Goal: Task Accomplishment & Management: Use online tool/utility

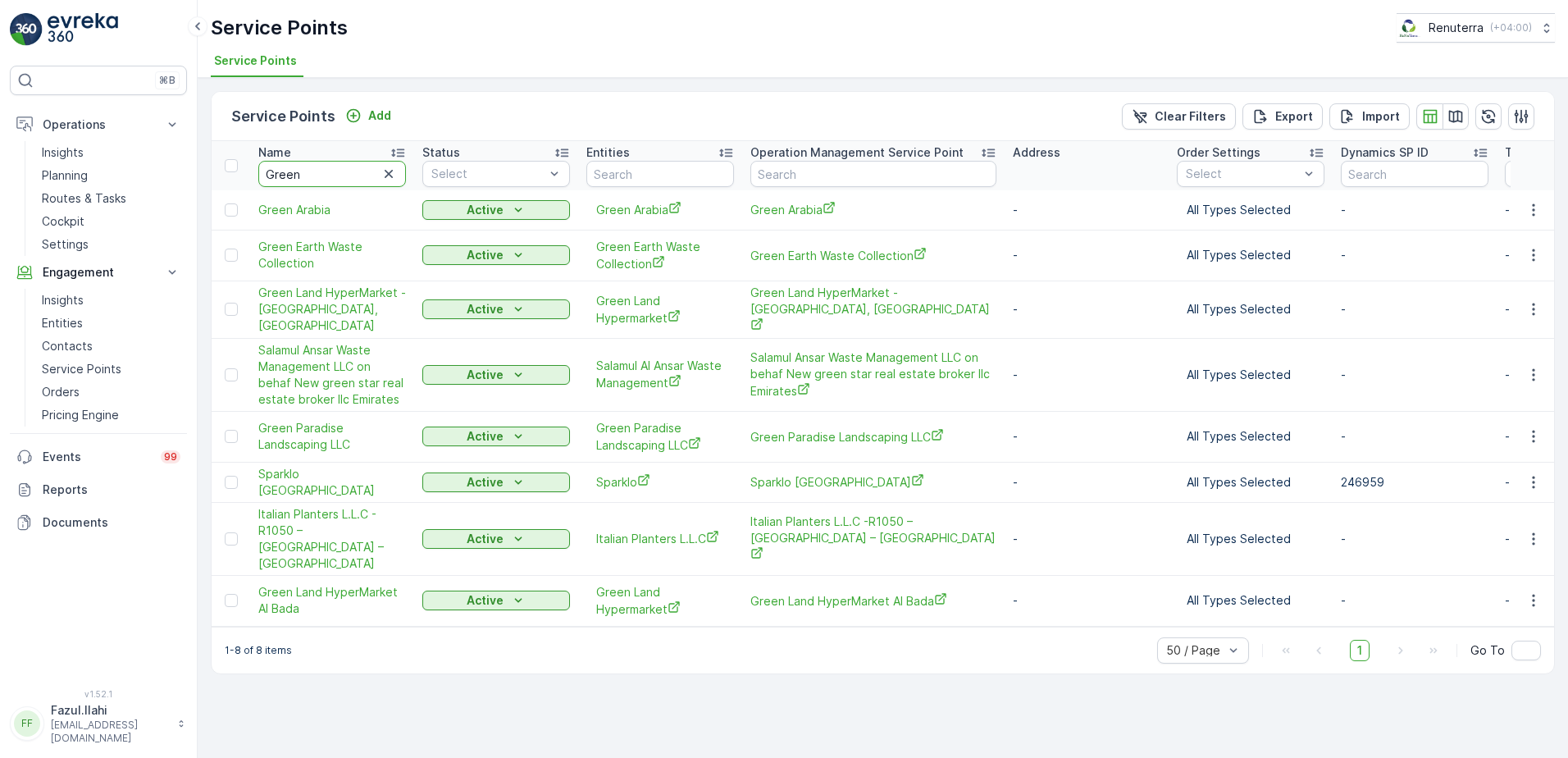
click at [332, 176] on input "Green" at bounding box center [331, 173] width 147 height 26
type input "Gu"
click at [332, 176] on input "Gu" at bounding box center [331, 173] width 147 height 26
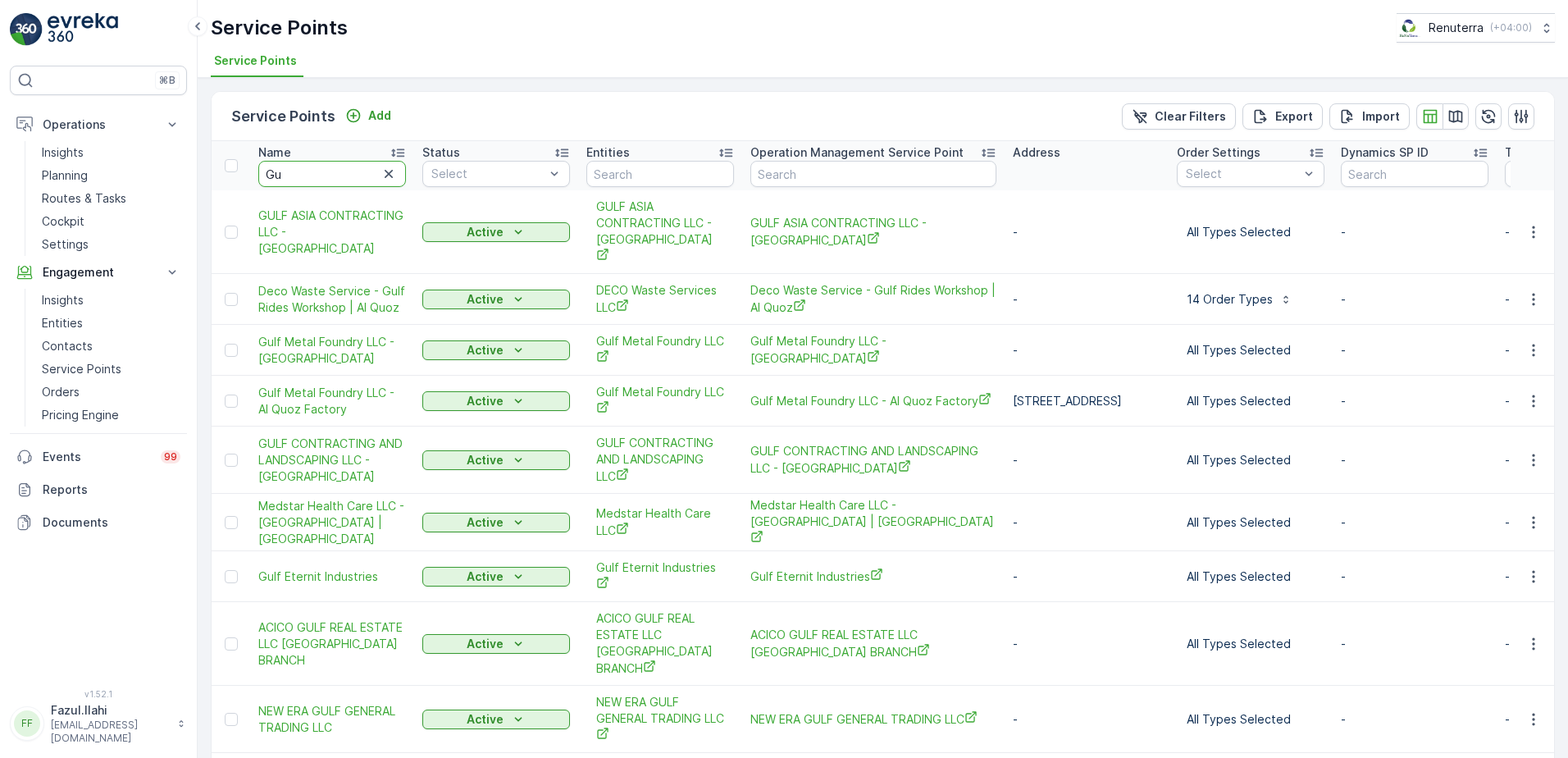
click at [332, 176] on input "Gu" at bounding box center [331, 173] width 147 height 26
type input "Gulf"
click at [333, 172] on input "Gulf" at bounding box center [331, 173] width 147 height 26
click at [323, 172] on input "Gulf" at bounding box center [331, 173] width 147 height 26
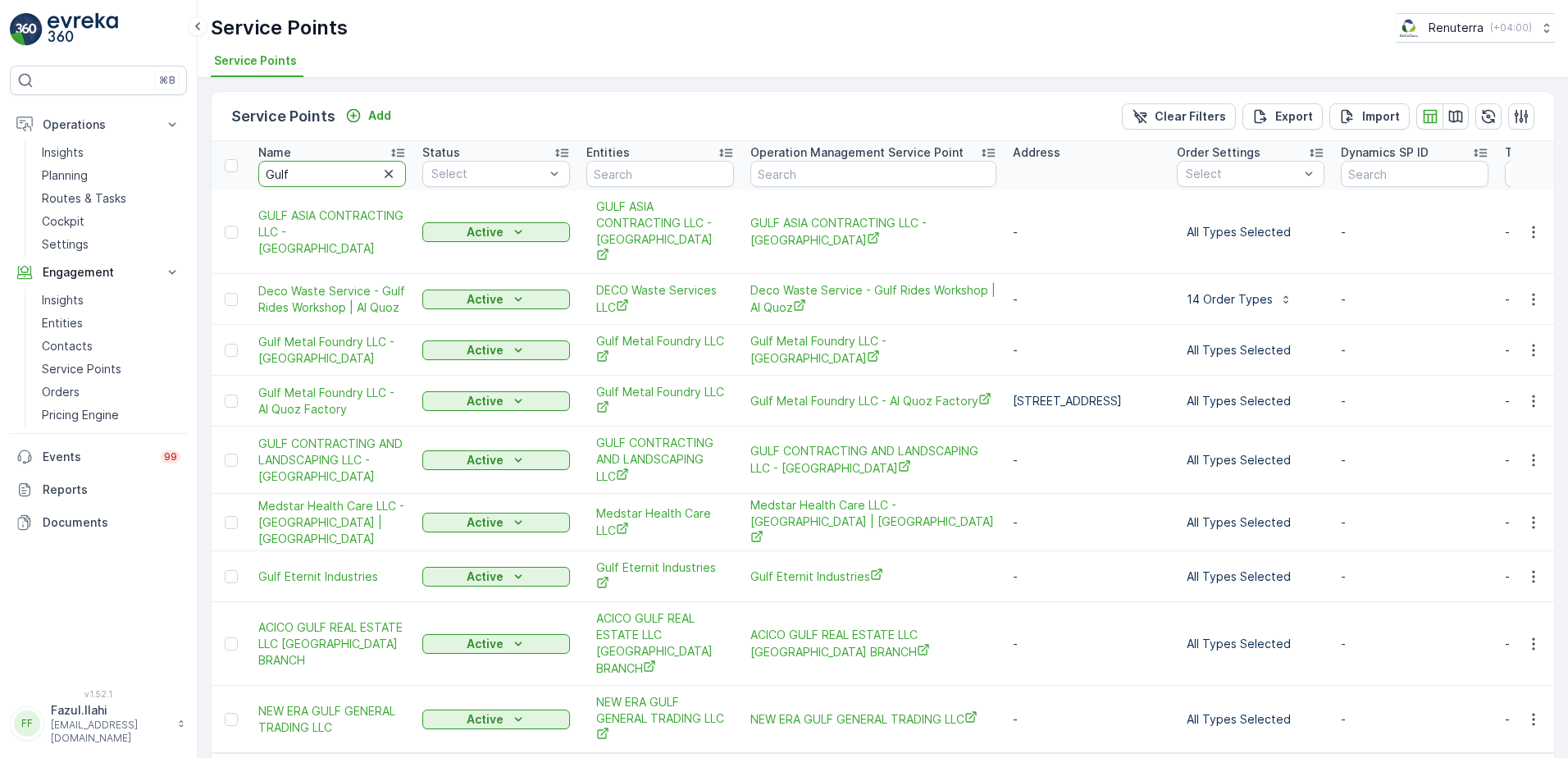
click at [323, 172] on input "Gulf" at bounding box center [331, 173] width 147 height 26
type input "Six"
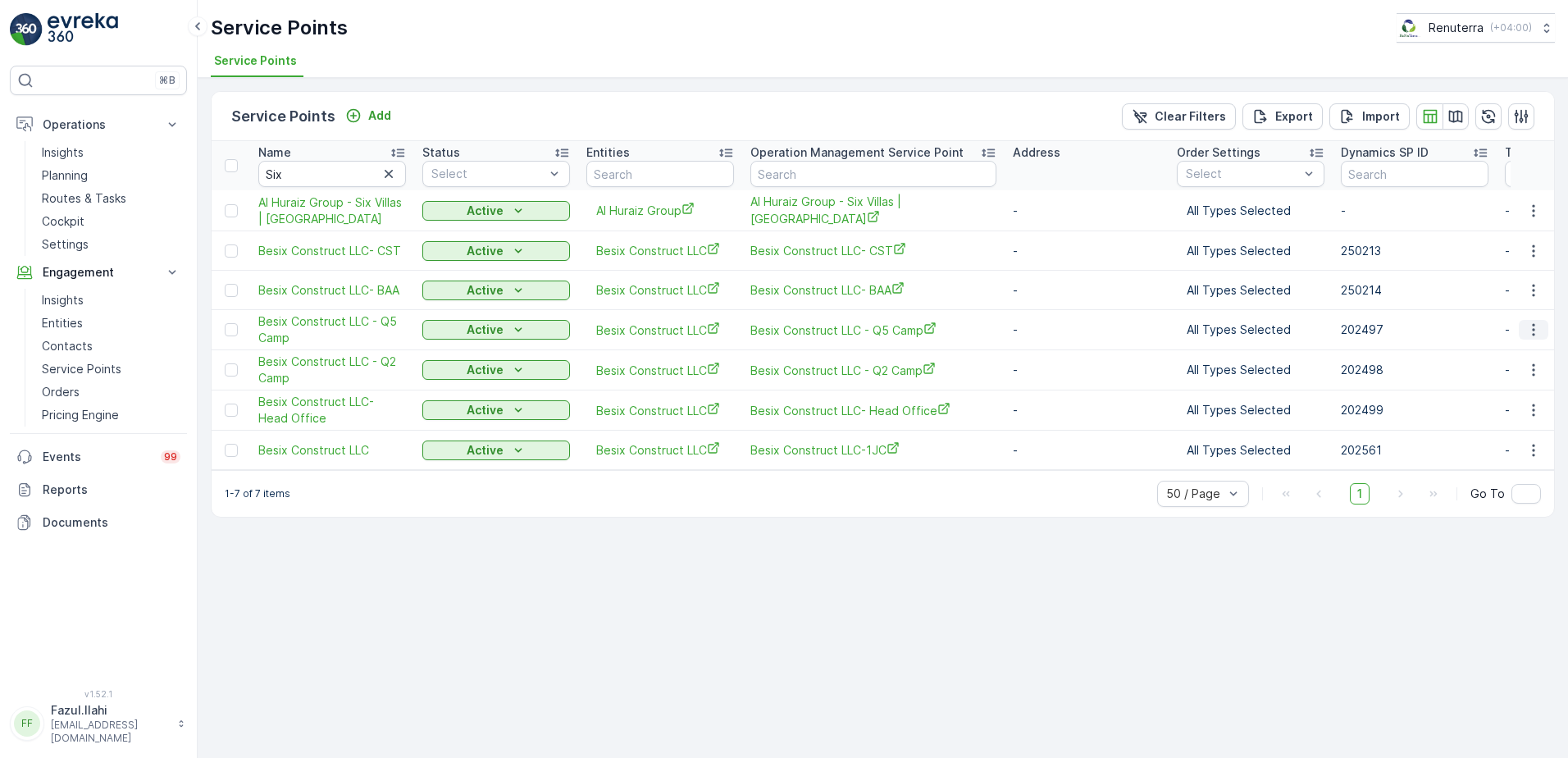
click at [1535, 328] on icon "button" at bounding box center [1533, 330] width 16 height 16
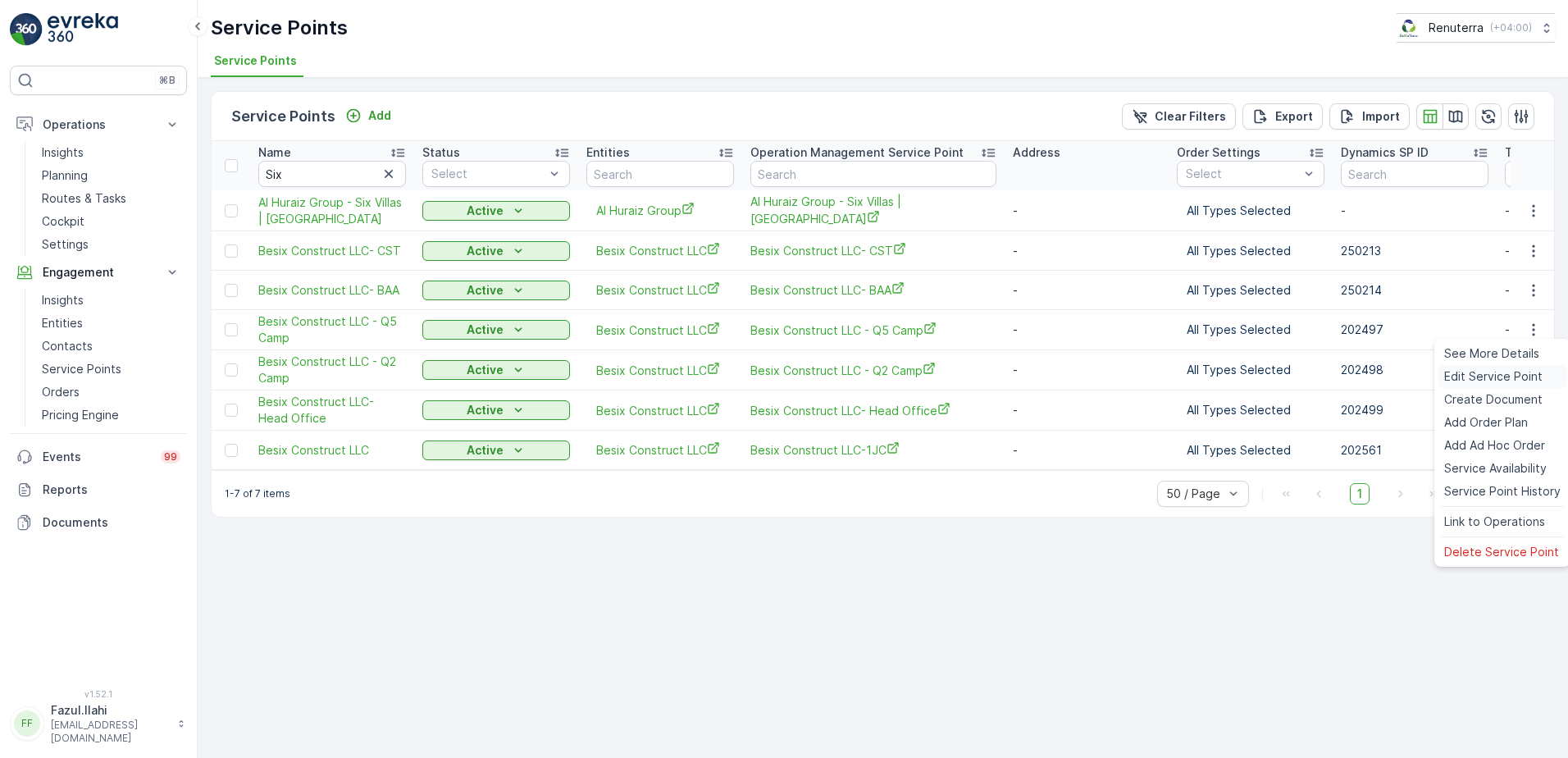
drag, startPoint x: 1493, startPoint y: 390, endPoint x: 1497, endPoint y: 381, distance: 9.8
click at [1493, 378] on ul "See More Details Edit Service Point Create Document Add Order Plan Add Ad Hoc O…" at bounding box center [1502, 452] width 136 height 228
click at [1509, 400] on span "Create Document" at bounding box center [1493, 400] width 98 height 16
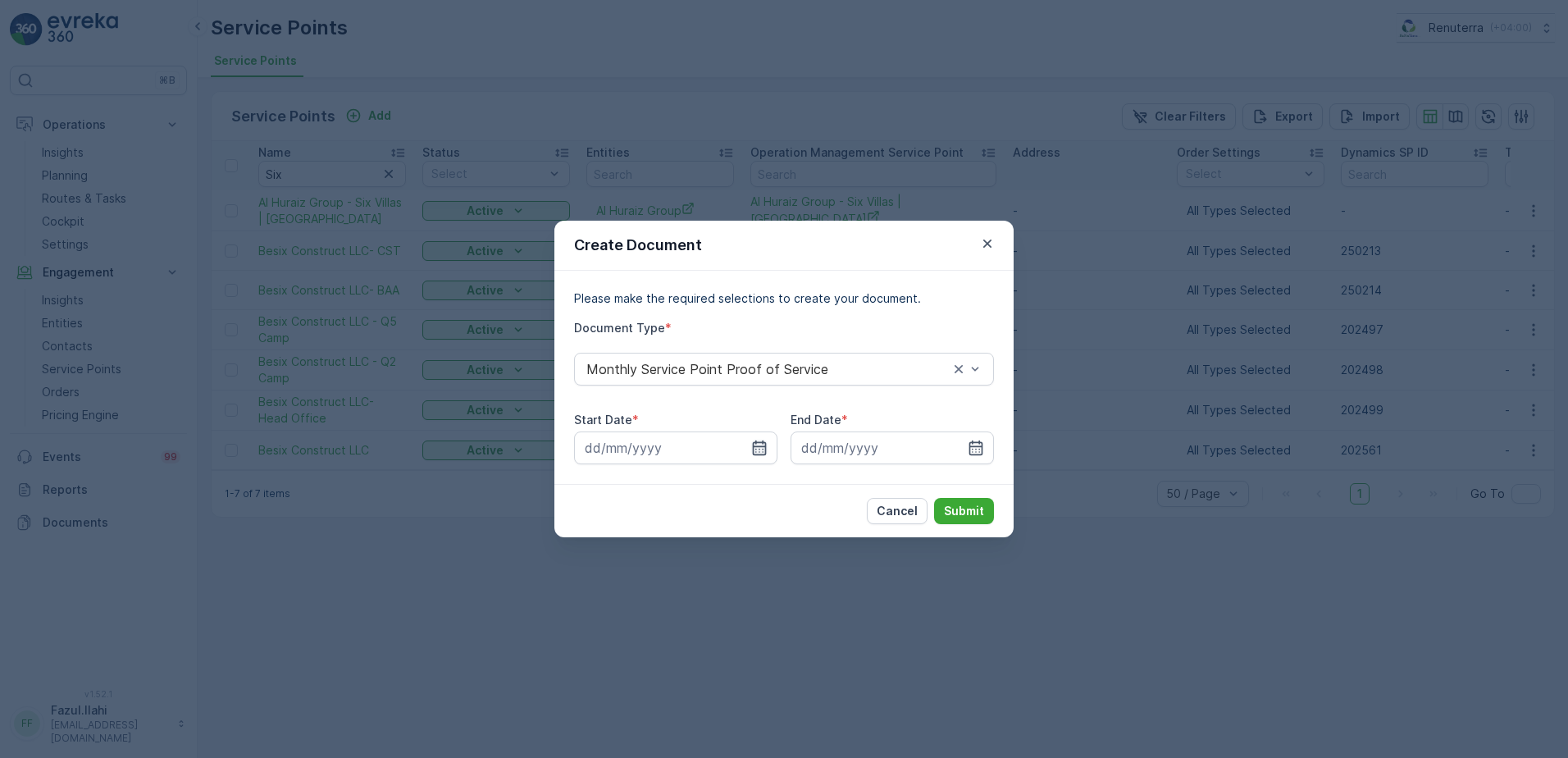
click at [757, 449] on icon "button" at bounding box center [759, 448] width 16 height 16
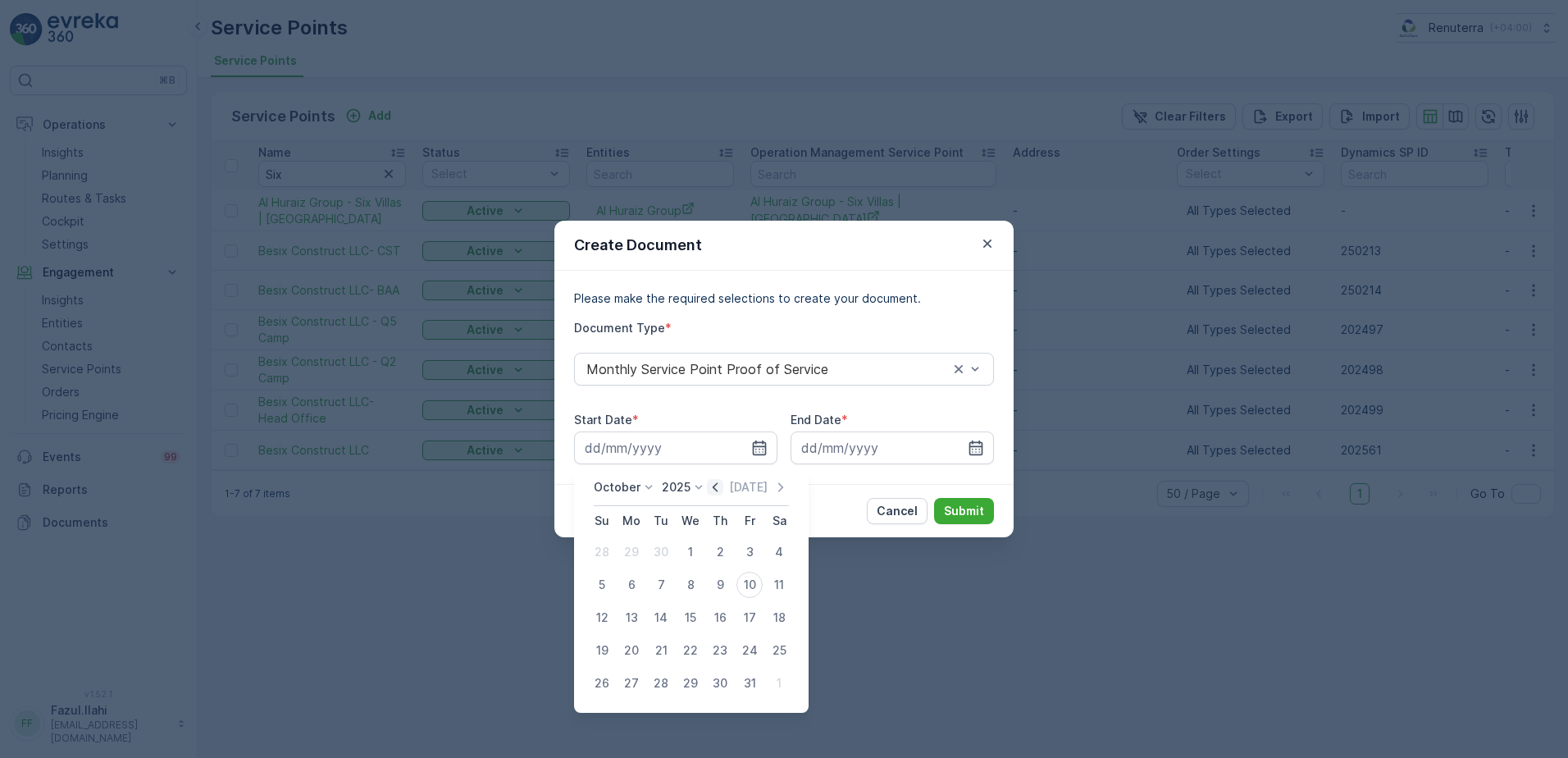
click at [717, 484] on icon "button" at bounding box center [715, 487] width 5 height 9
click at [630, 558] on div "1" at bounding box center [631, 552] width 26 height 26
type input "01.09.2025"
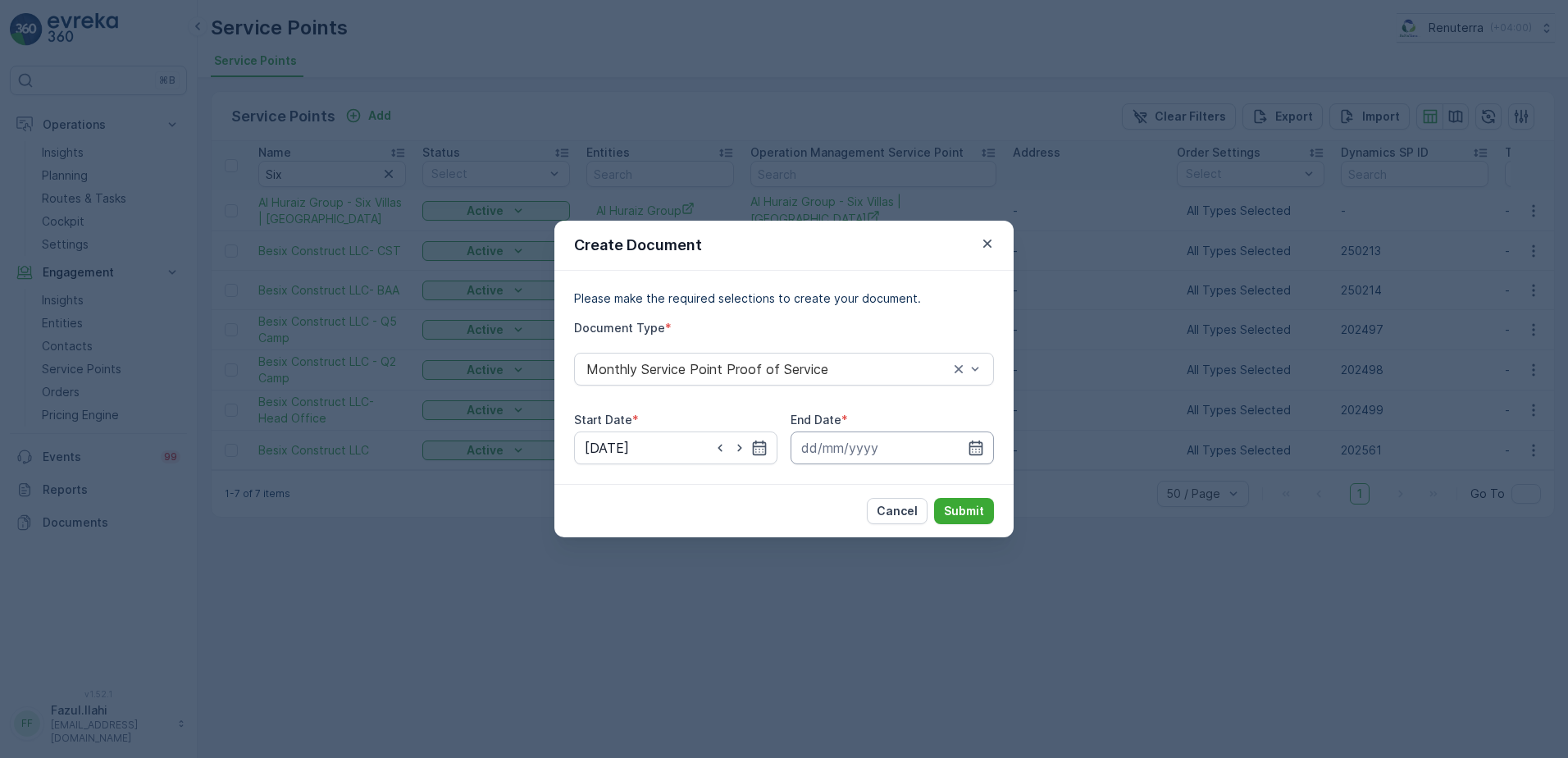
click at [989, 451] on input at bounding box center [893, 448] width 204 height 33
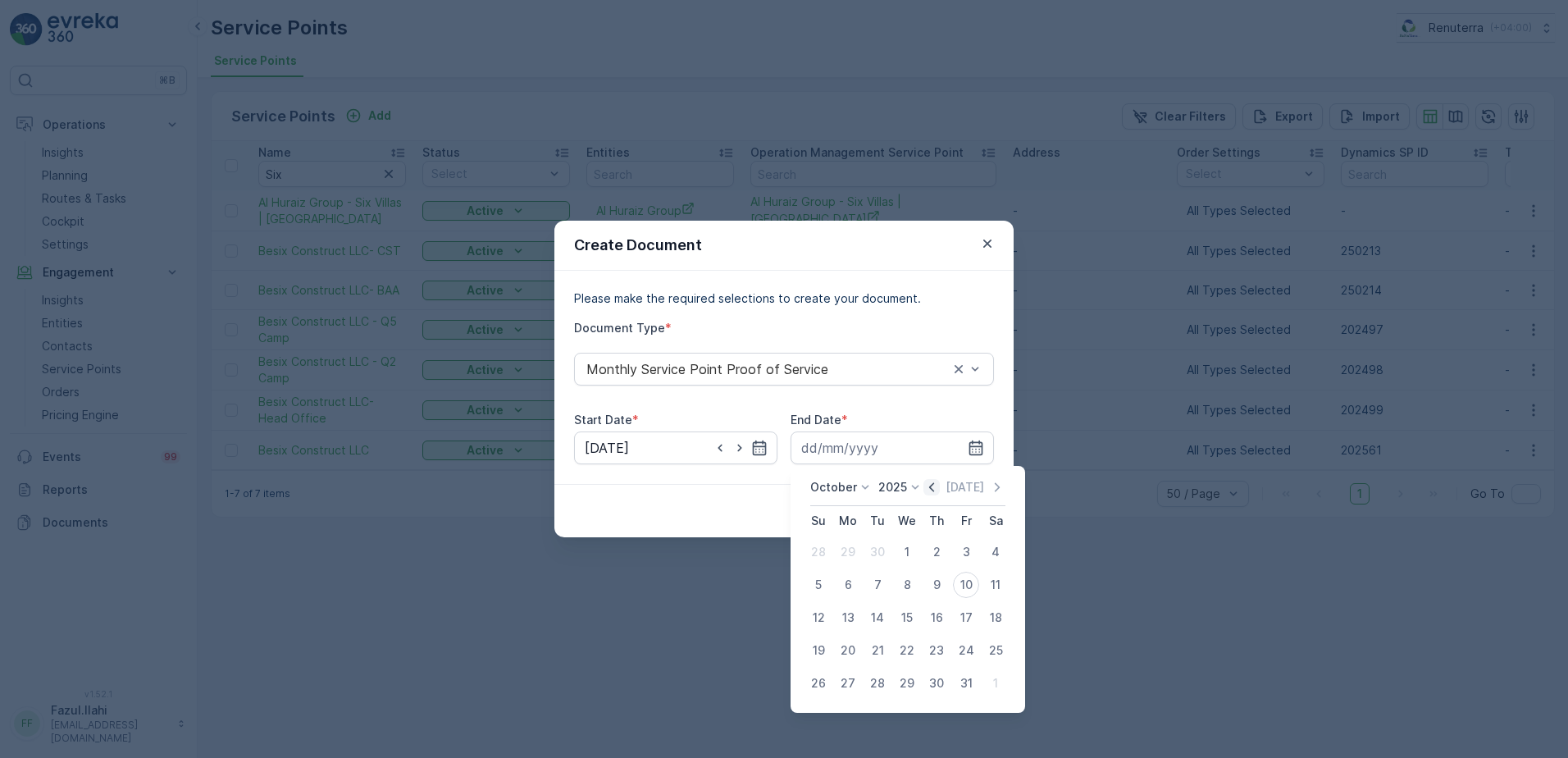
click at [940, 493] on icon "button" at bounding box center [931, 487] width 16 height 16
click at [876, 679] on div "30" at bounding box center [876, 683] width 26 height 26
type input "30.09.2025"
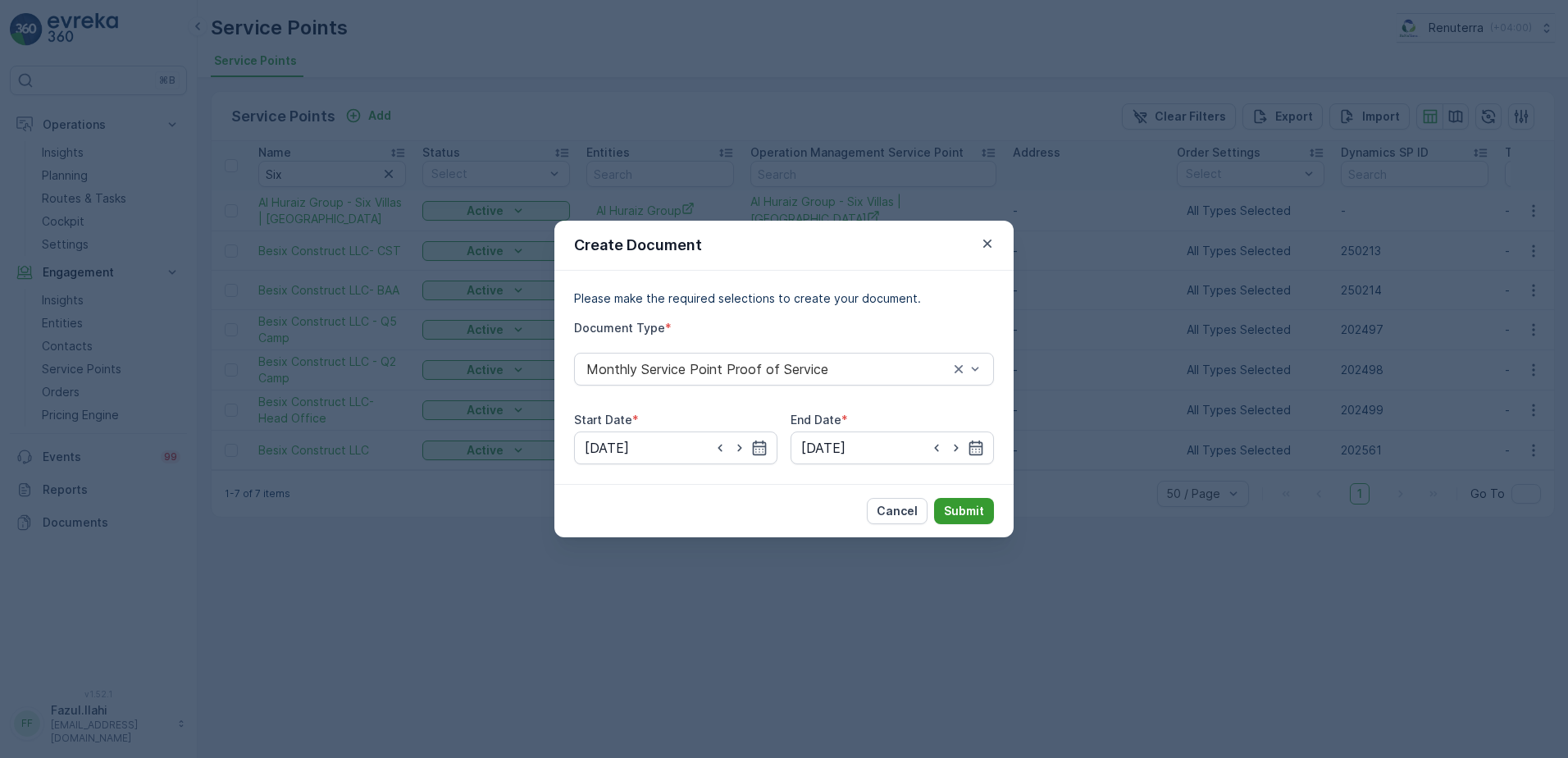
click at [958, 510] on p "Submit" at bounding box center [963, 511] width 40 height 16
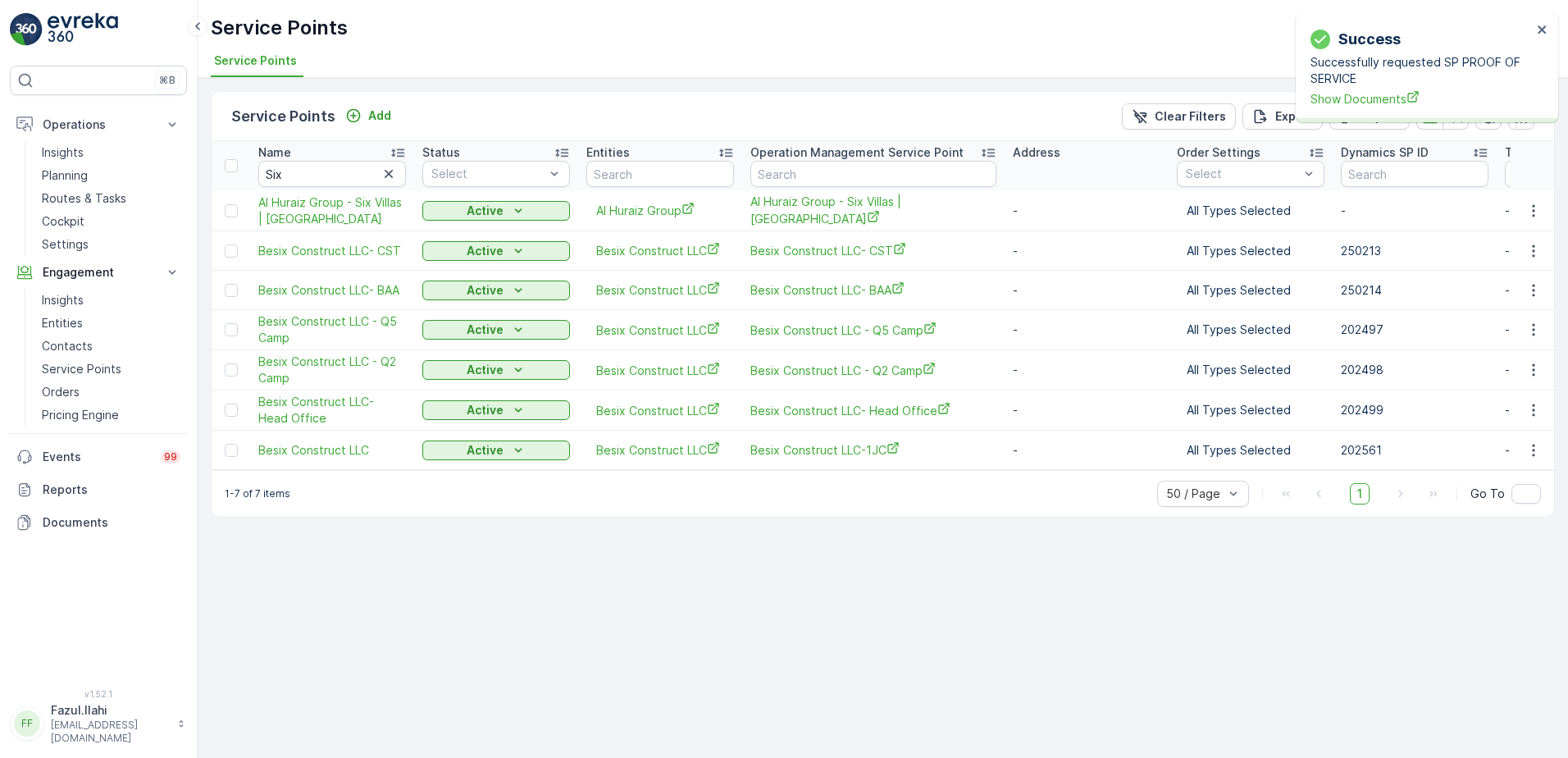
click at [1361, 88] on div "Successfully requested SP PROOF OF SERVICE Show Documents" at bounding box center [1421, 81] width 222 height 54
click at [1366, 95] on span "Show Documents" at bounding box center [1421, 98] width 222 height 17
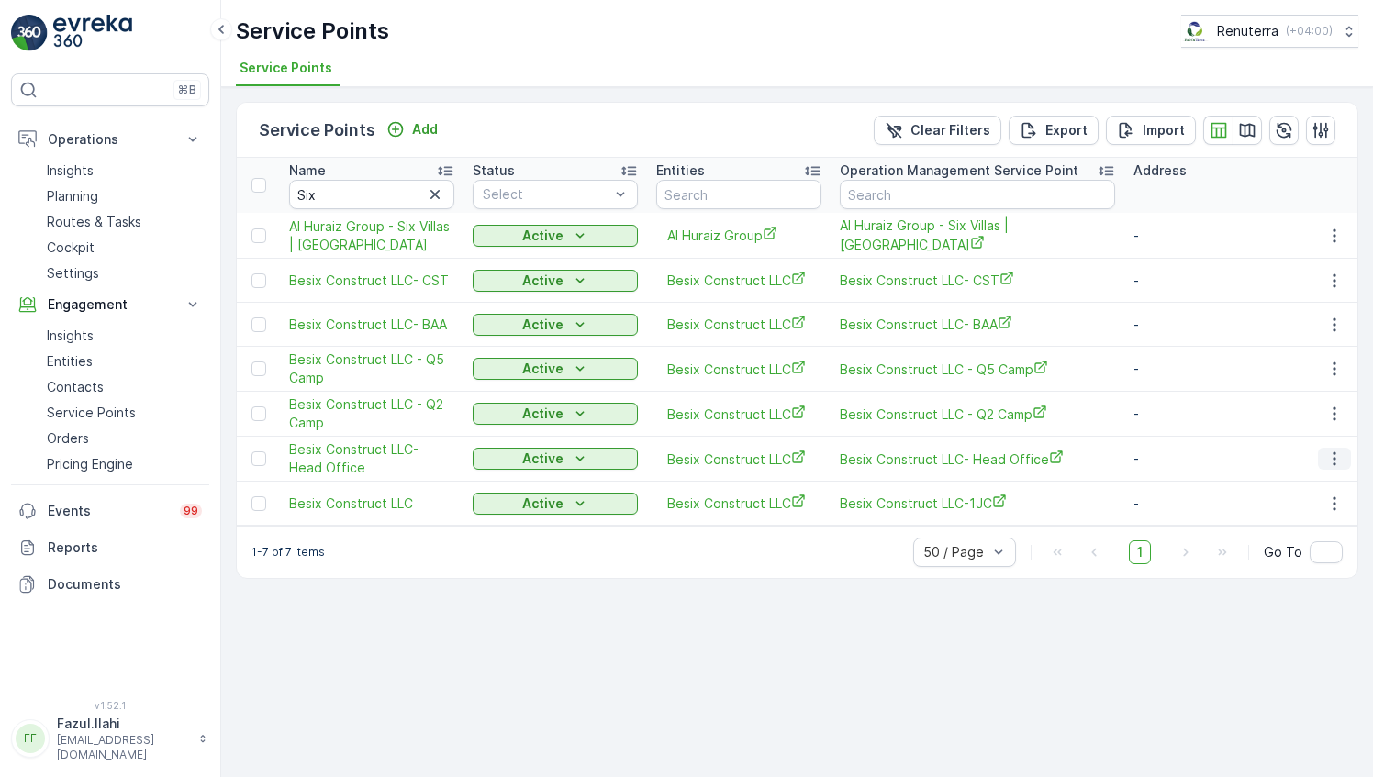
click at [1336, 460] on icon "button" at bounding box center [1334, 459] width 18 height 18
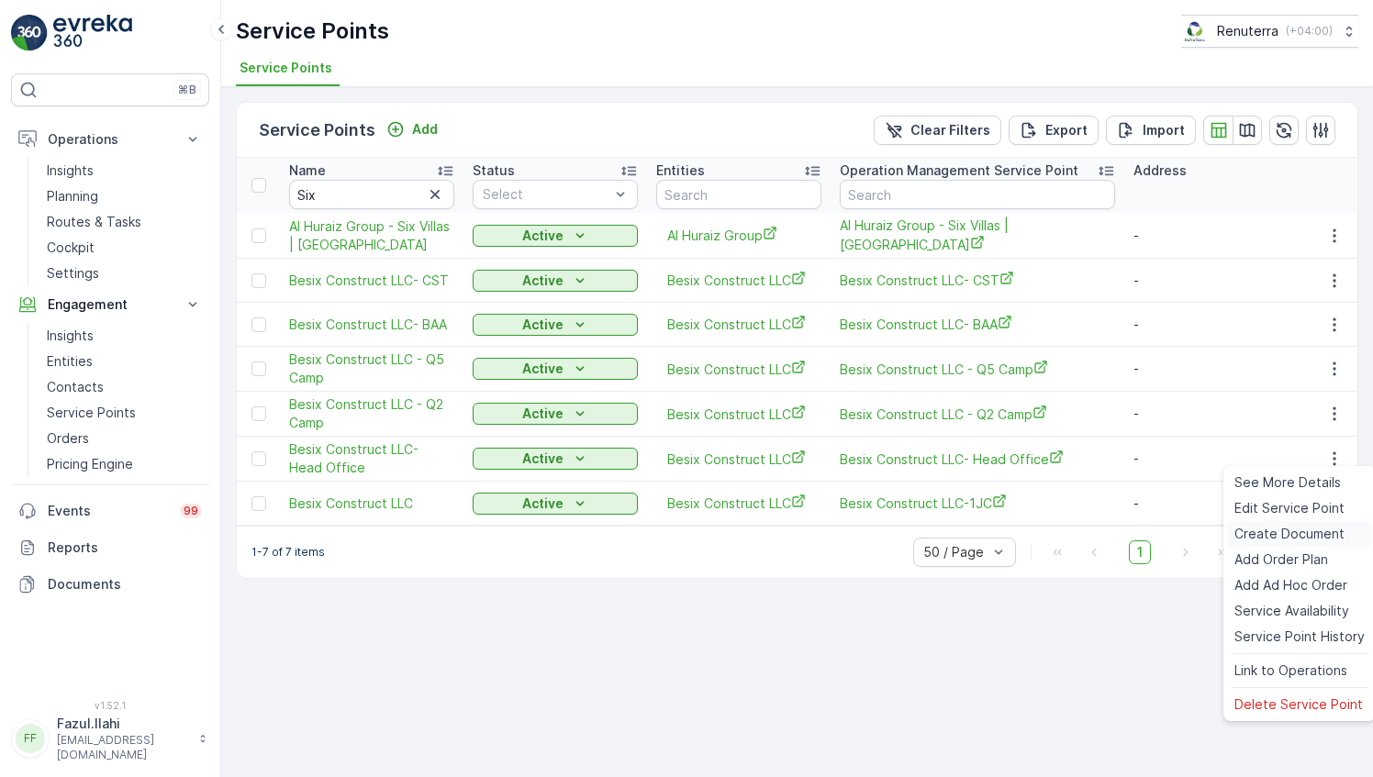
click at [1263, 537] on span "Create Document" at bounding box center [1289, 534] width 110 height 18
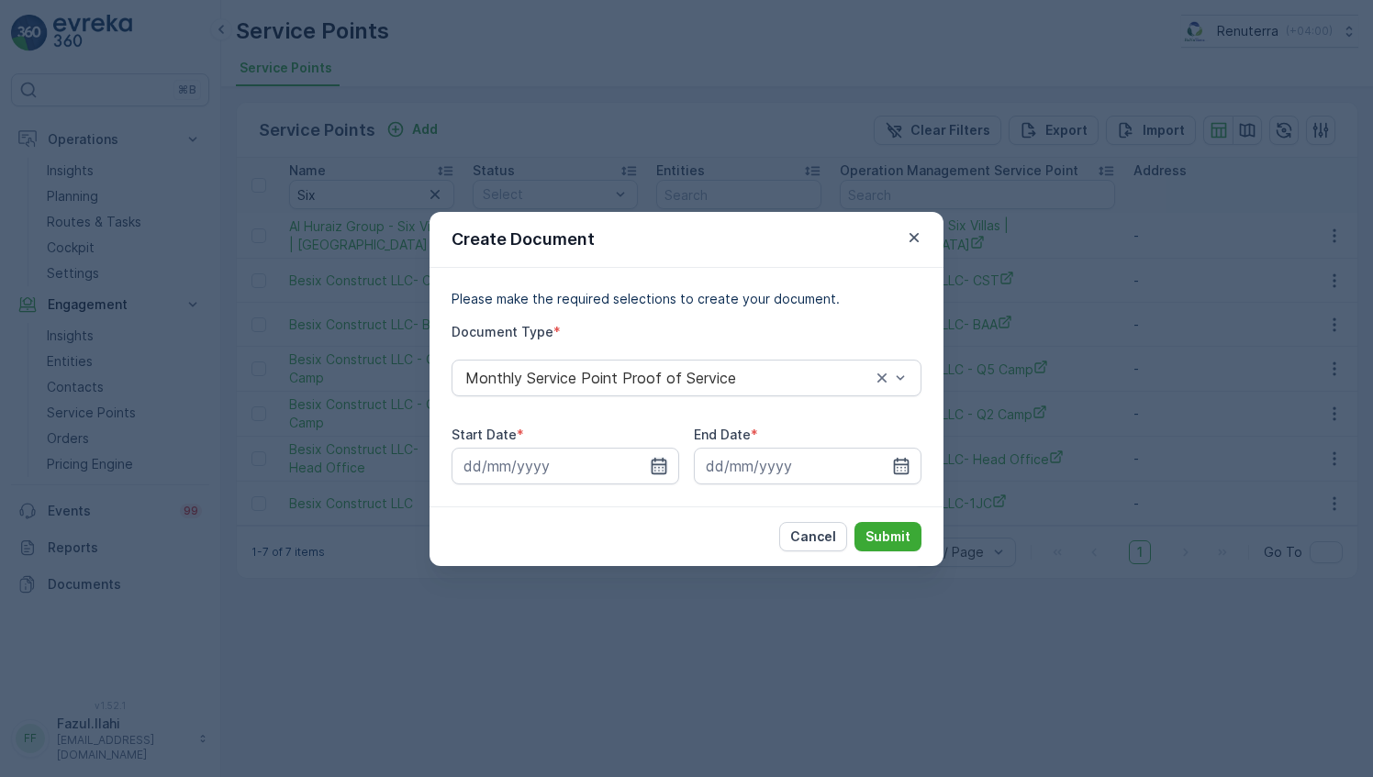
click at [663, 470] on icon "button" at bounding box center [660, 465] width 16 height 17
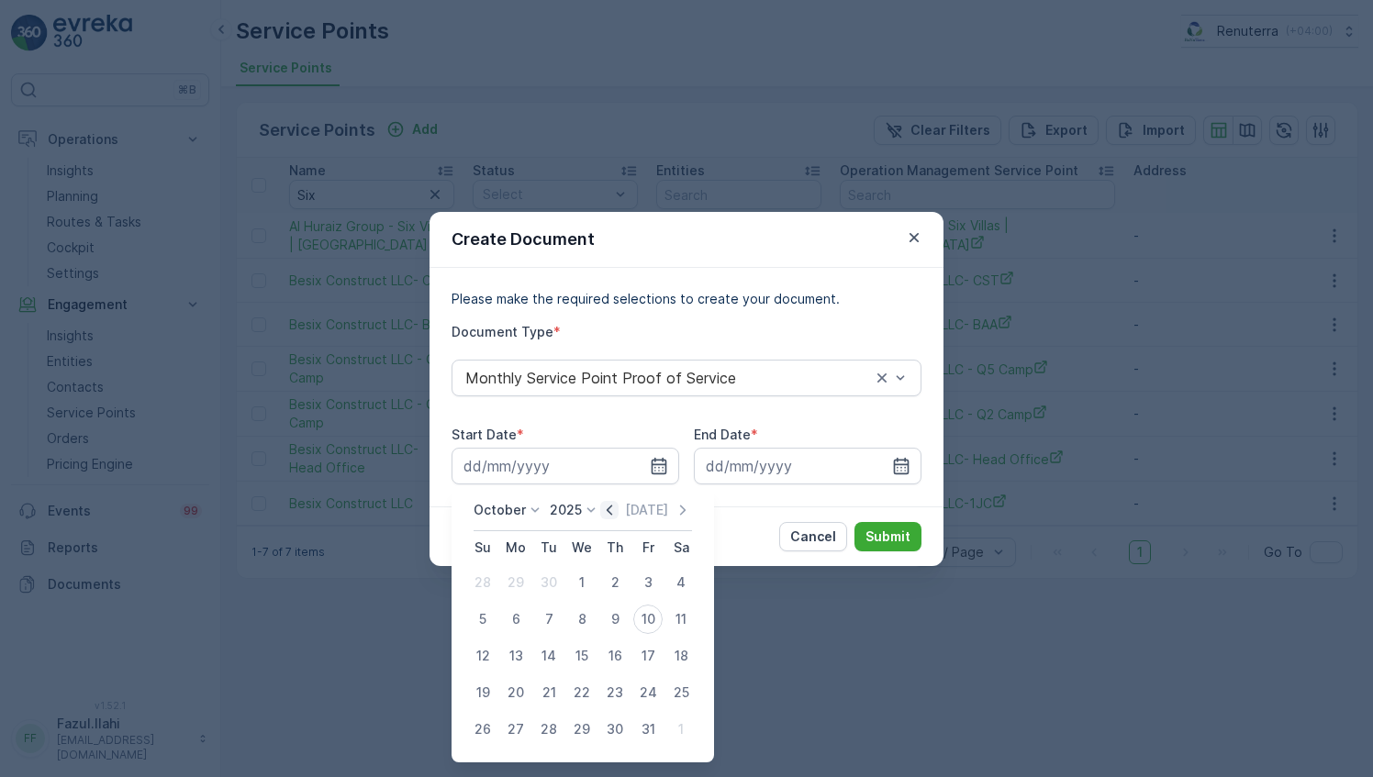
click at [608, 516] on icon "button" at bounding box center [609, 510] width 18 height 18
click at [512, 590] on div "1" at bounding box center [515, 582] width 29 height 29
type input "01.09.2025"
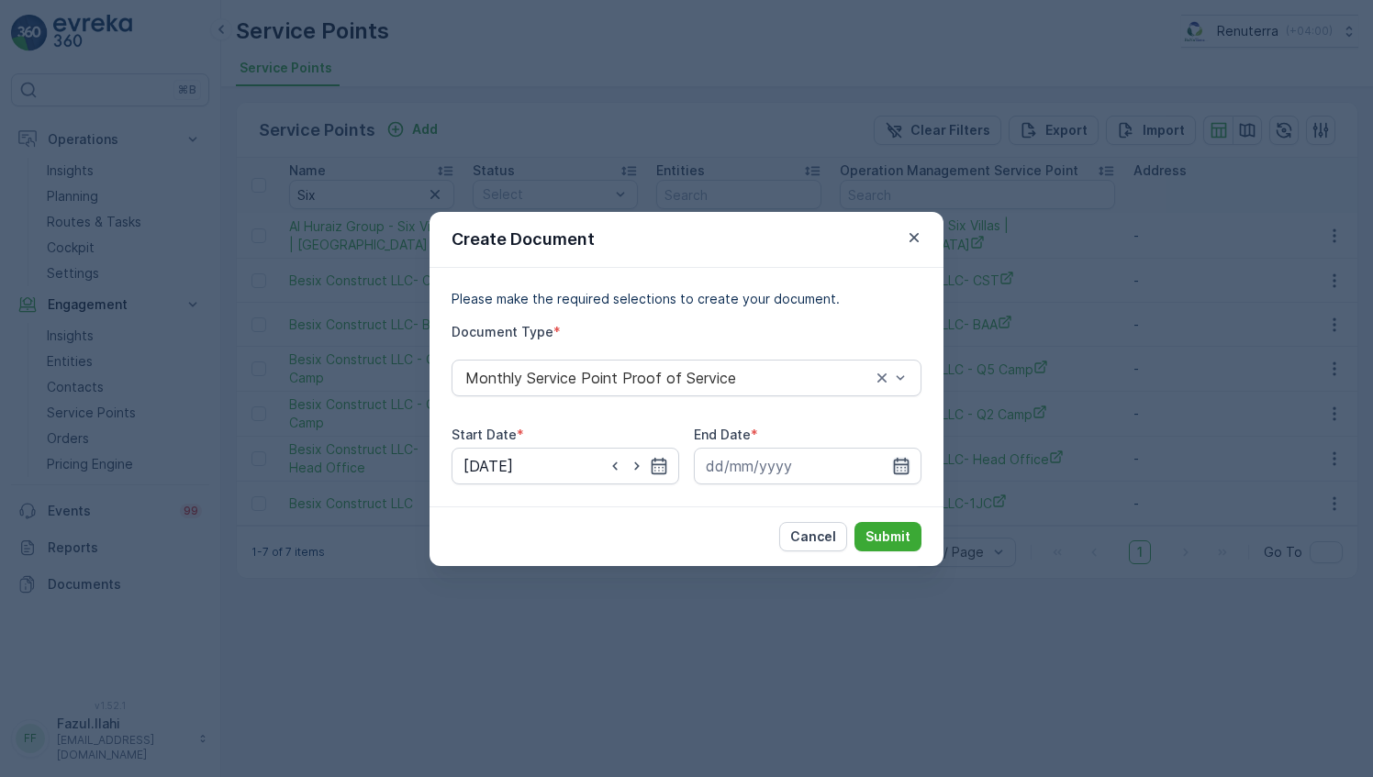
click at [909, 463] on icon "button" at bounding box center [901, 466] width 18 height 18
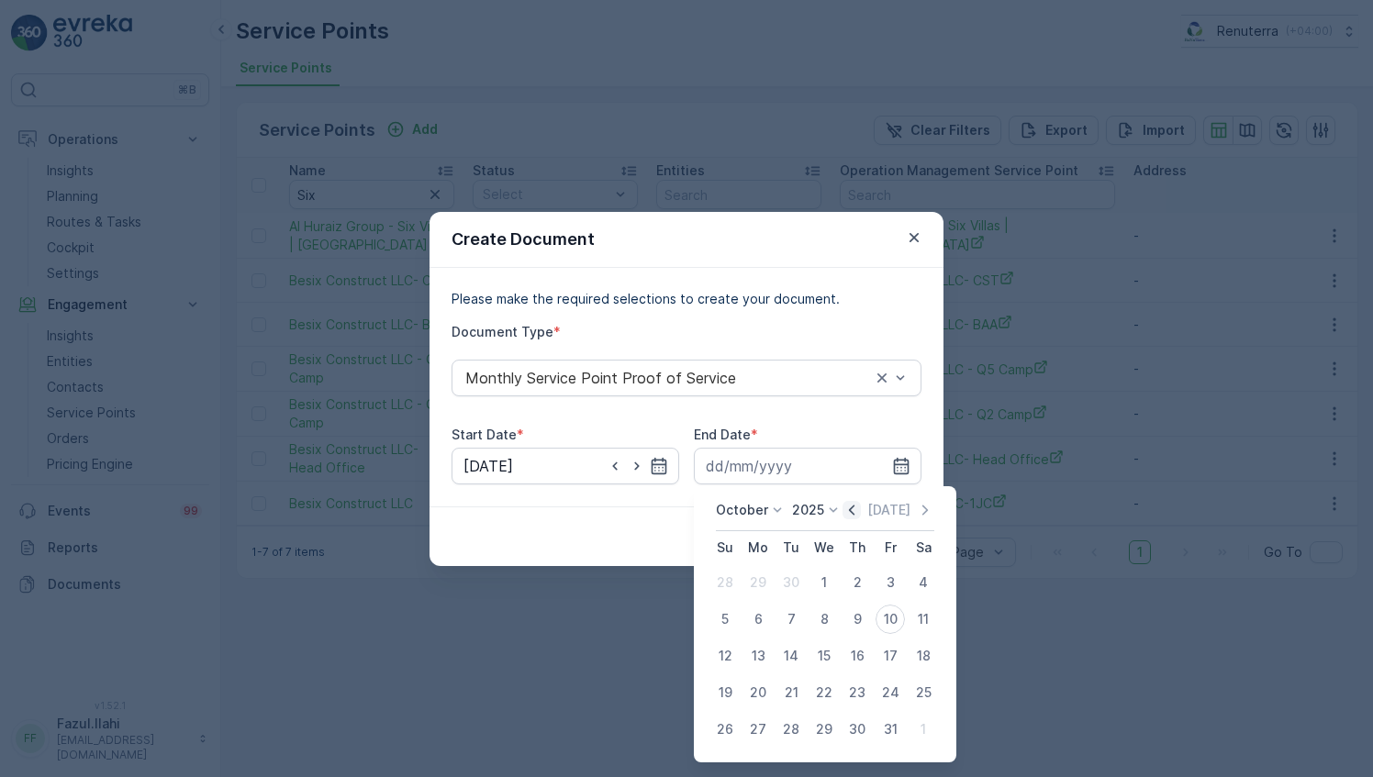
click at [857, 501] on icon "button" at bounding box center [851, 510] width 18 height 18
click at [794, 725] on div "30" at bounding box center [790, 729] width 29 height 29
type input "30.09.2025"
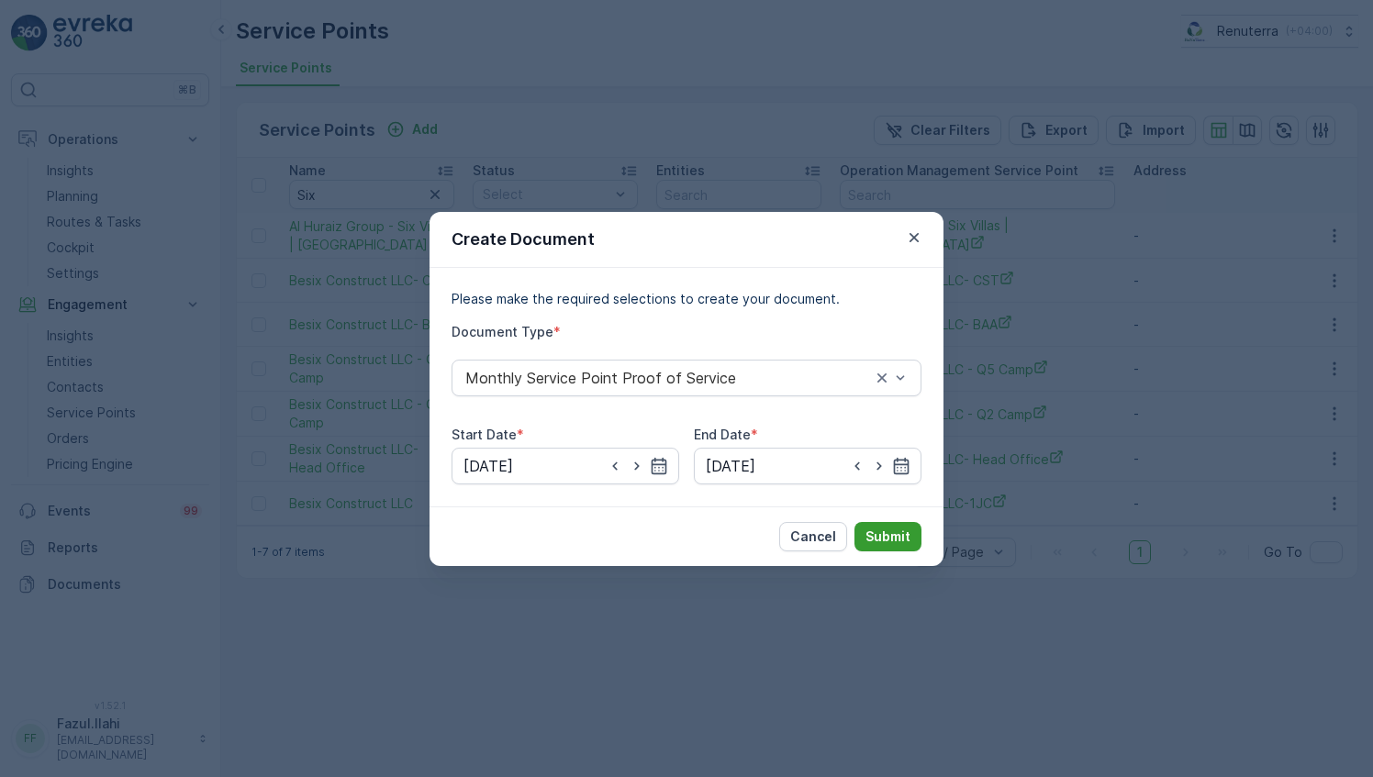
click at [896, 528] on p "Submit" at bounding box center [887, 537] width 45 height 18
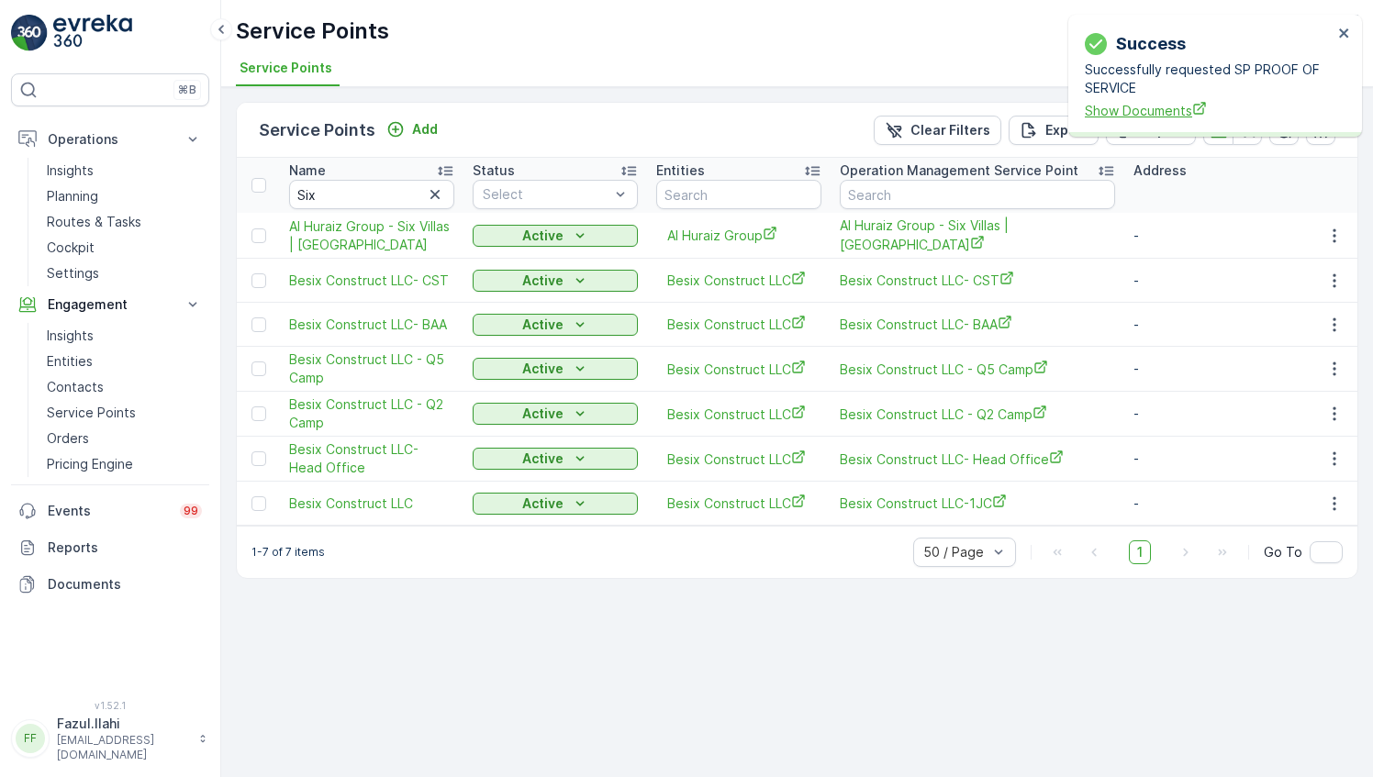
click at [1123, 107] on span "Show Documents" at bounding box center [1209, 110] width 248 height 19
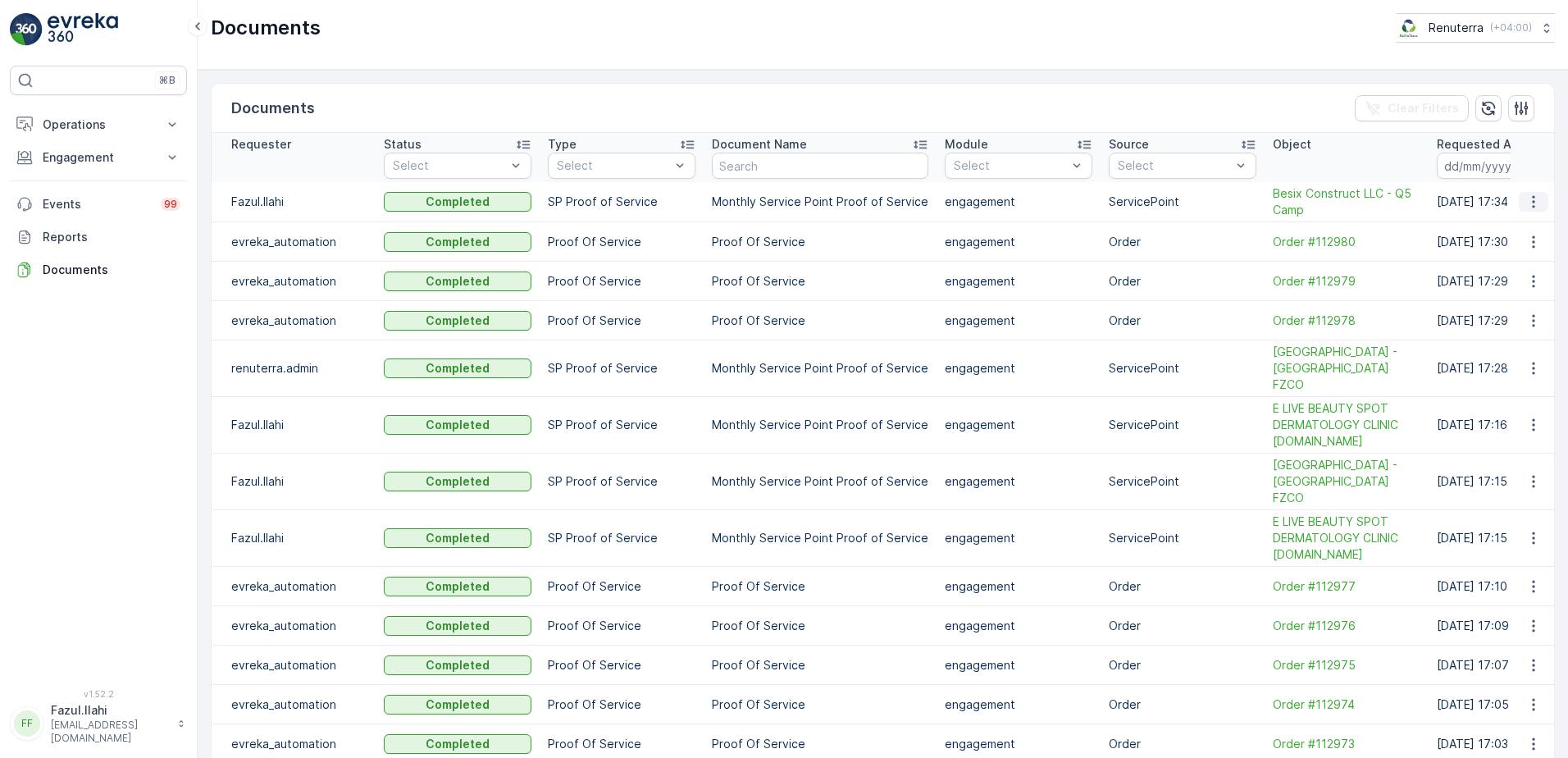
click at [1535, 200] on icon "button" at bounding box center [1533, 202] width 16 height 16
click at [1531, 198] on icon "button" at bounding box center [1533, 202] width 16 height 16
click at [1533, 231] on span "See Details" at bounding box center [1529, 226] width 63 height 16
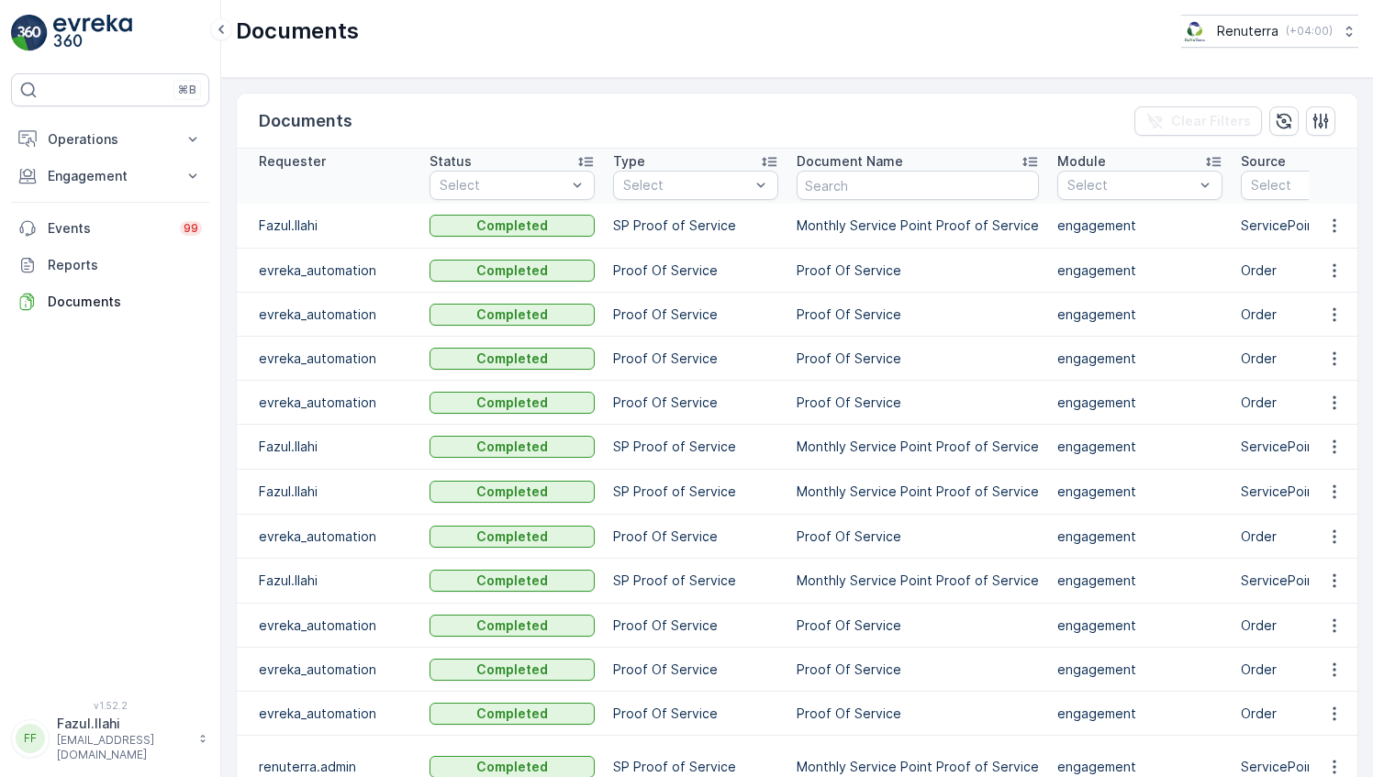
click at [1329, 243] on td at bounding box center [1334, 226] width 50 height 45
click at [1332, 229] on icon "button" at bounding box center [1333, 226] width 3 height 14
click at [1326, 262] on div "See Details" at bounding box center [1329, 252] width 85 height 26
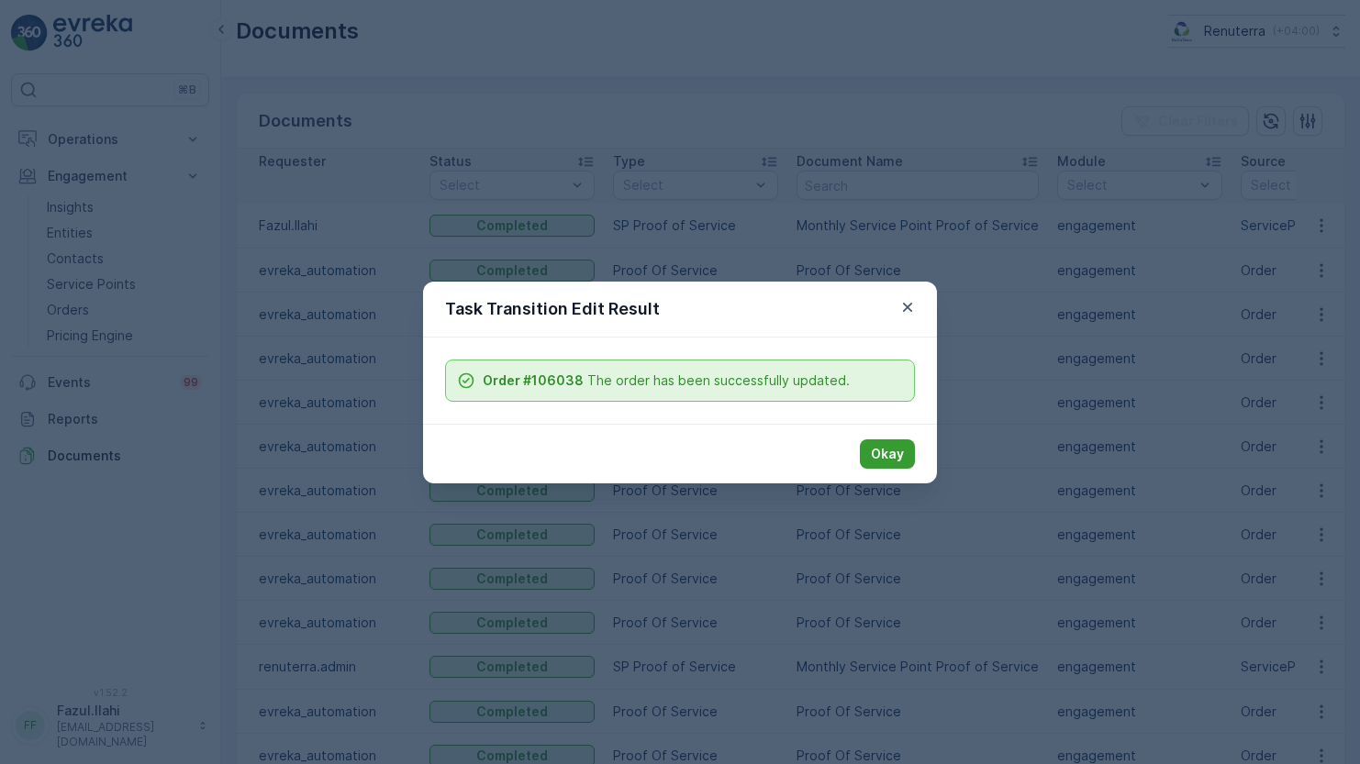
click at [897, 452] on p "Okay" at bounding box center [887, 454] width 33 height 18
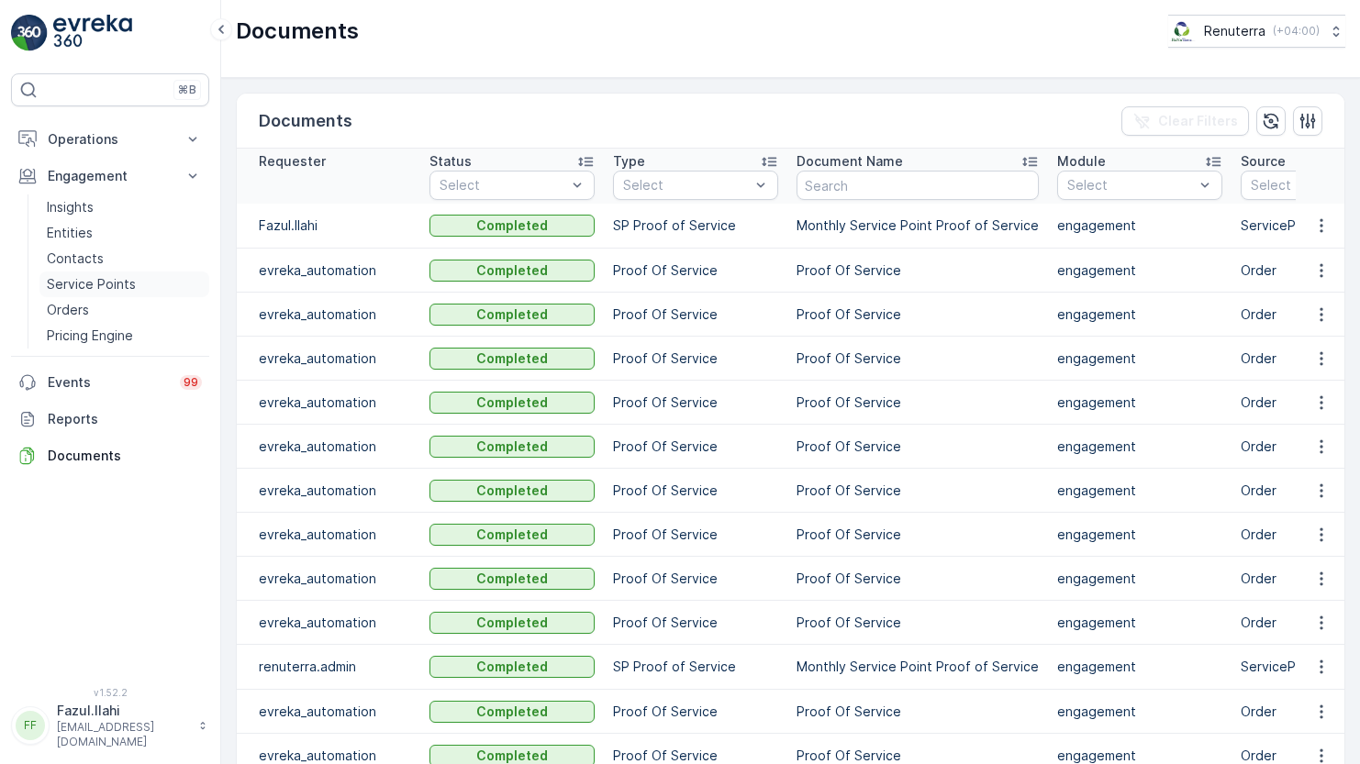
drag, startPoint x: 123, startPoint y: 288, endPoint x: 143, endPoint y: 270, distance: 27.3
click at [123, 288] on p "Service Points" at bounding box center [91, 284] width 89 height 18
